Goal: Task Accomplishment & Management: Manage account settings

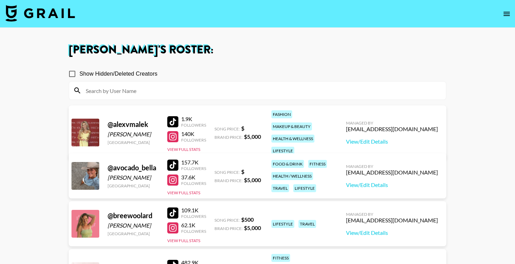
scroll to position [381, 0]
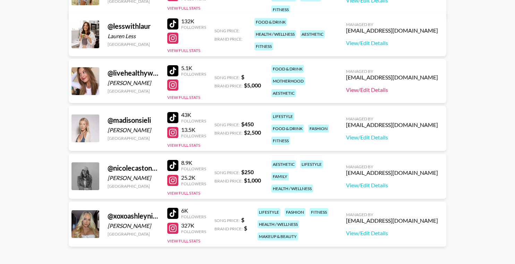
click at [407, 87] on link "View/Edit Details" at bounding box center [392, 89] width 92 height 7
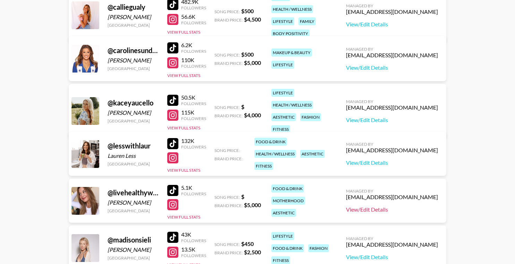
scroll to position [0, 0]
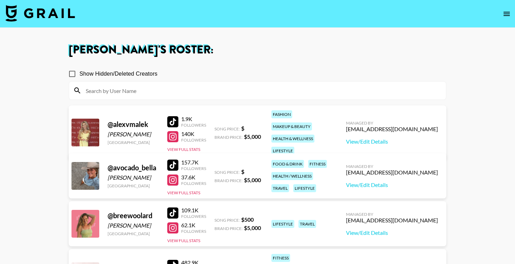
click at [41, 12] on img at bounding box center [40, 13] width 69 height 17
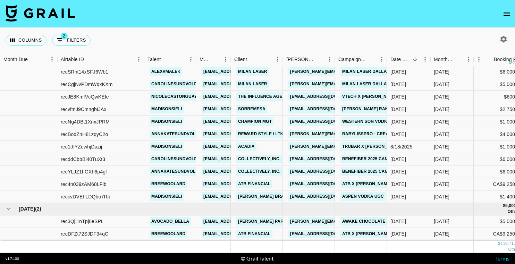
scroll to position [505, 0]
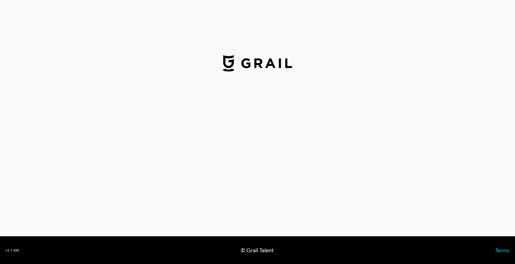
select select "USD"
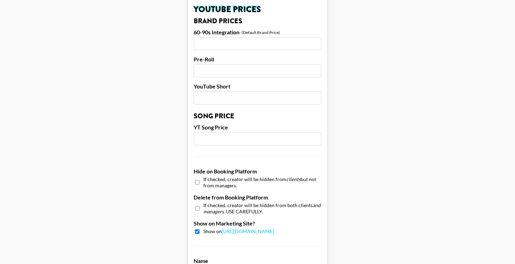
scroll to position [678, 0]
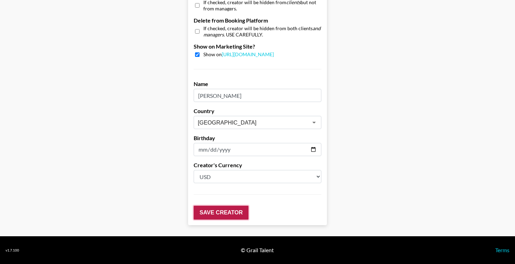
click at [226, 210] on input "Save Creator" at bounding box center [221, 213] width 55 height 14
